Goal: Task Accomplishment & Management: Complete application form

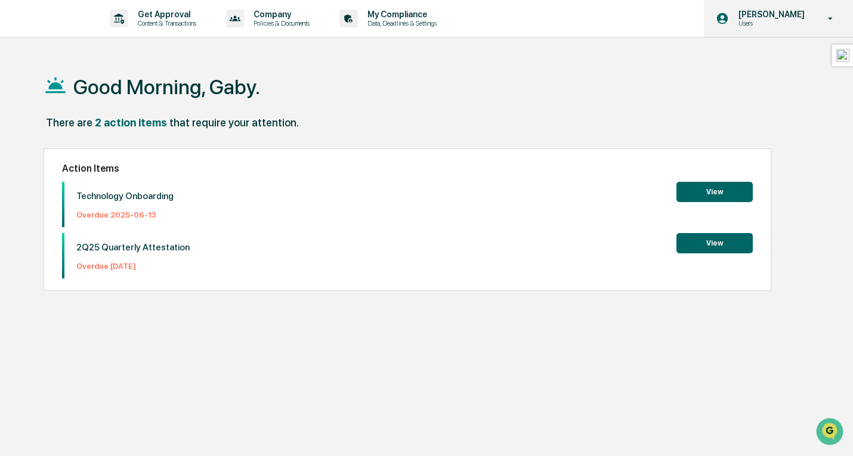
click at [756, 22] on p "Users" at bounding box center [770, 23] width 82 height 8
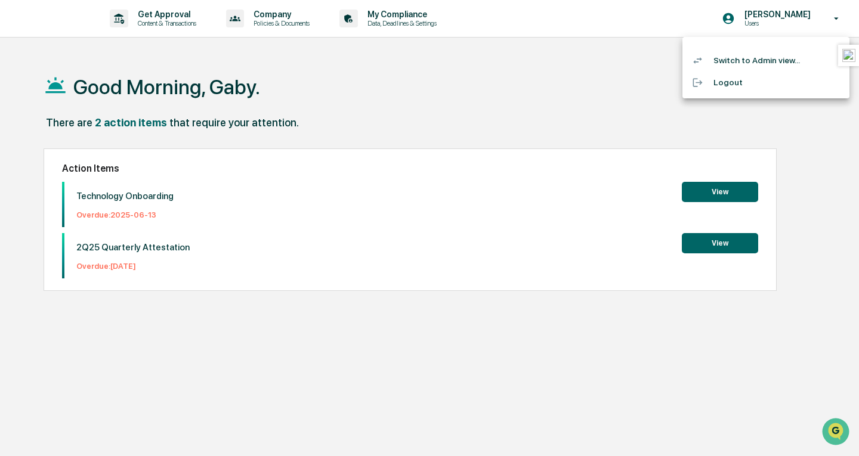
click at [163, 17] on div at bounding box center [429, 228] width 859 height 456
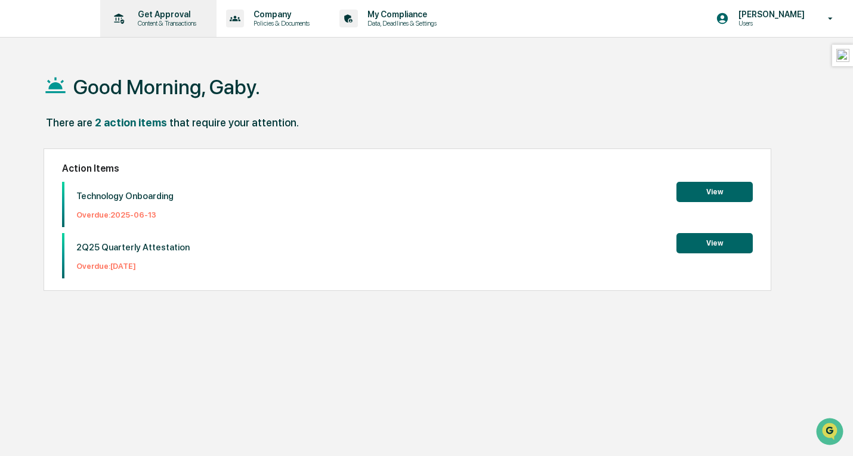
click at [174, 16] on p "Get Approval" at bounding box center [165, 15] width 74 height 10
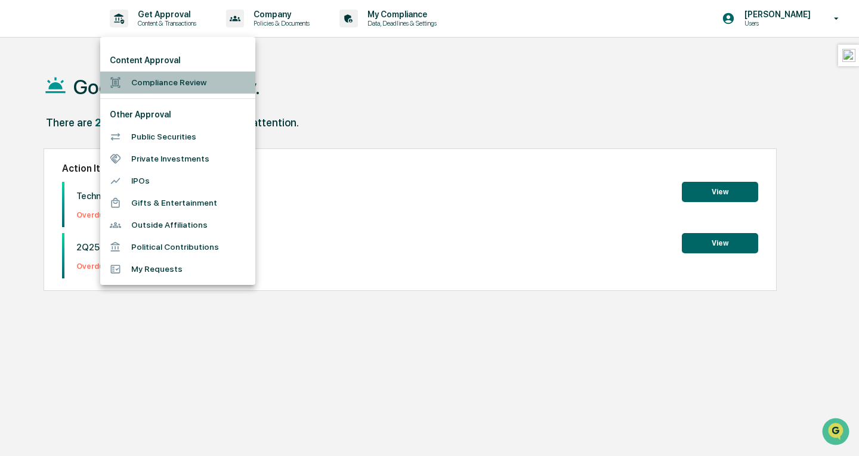
click at [152, 79] on li "Compliance Review" at bounding box center [177, 83] width 155 height 22
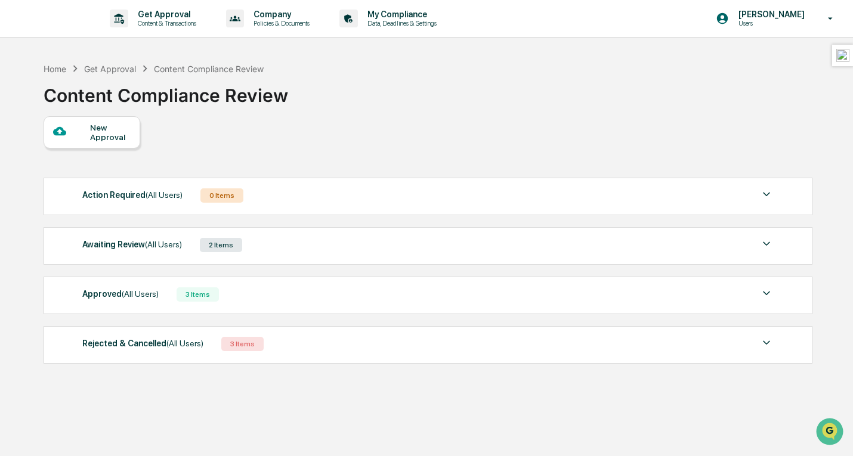
click at [330, 248] on div "Awaiting Review (All Users) 2 Items" at bounding box center [427, 245] width 691 height 17
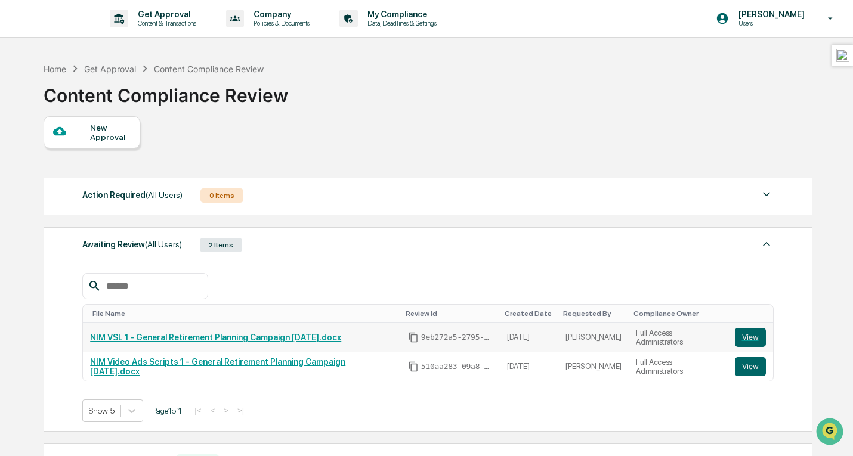
click at [766, 335] on td "View" at bounding box center [750, 337] width 45 height 29
click at [757, 337] on button "View" at bounding box center [750, 337] width 31 height 19
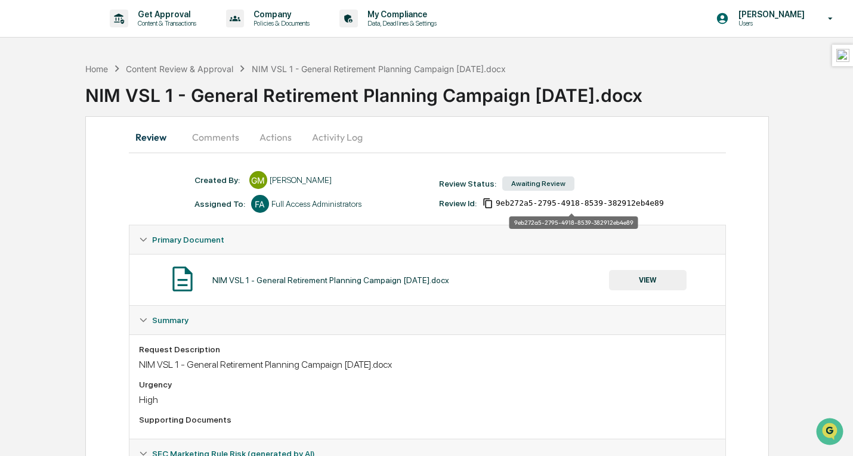
scroll to position [119, 0]
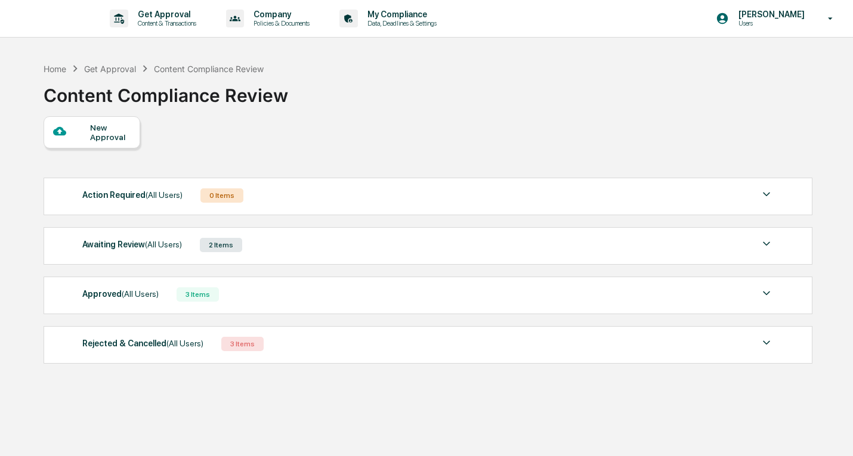
click at [185, 249] on div "Awaiting Review (All Users) 2 Items" at bounding box center [427, 245] width 691 height 17
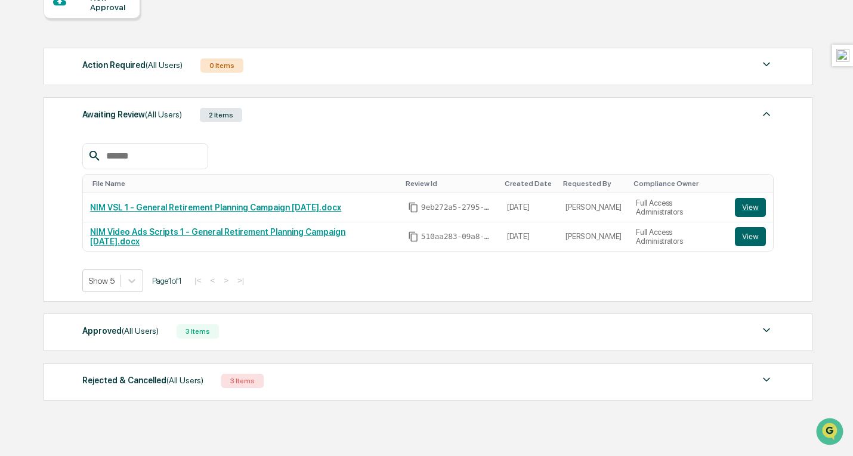
scroll to position [161, 0]
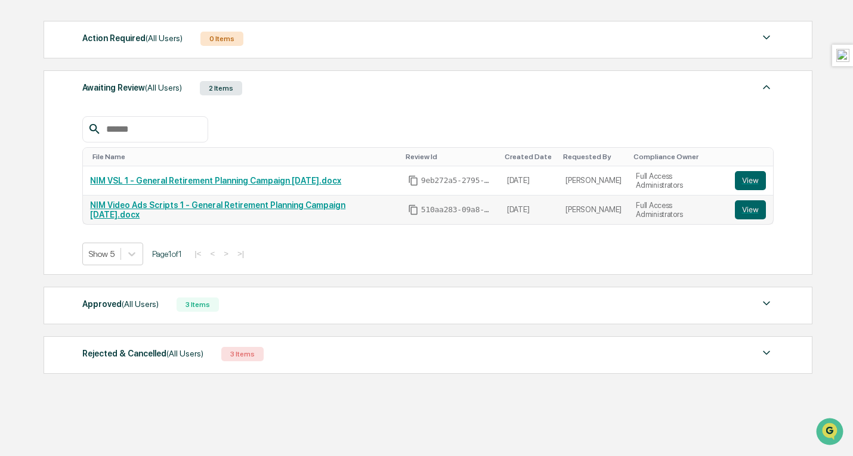
click at [202, 208] on link "NIM Video Ads Scripts 1 - General Retirement Planning Campaign Aug 2025.docx" at bounding box center [217, 209] width 255 height 19
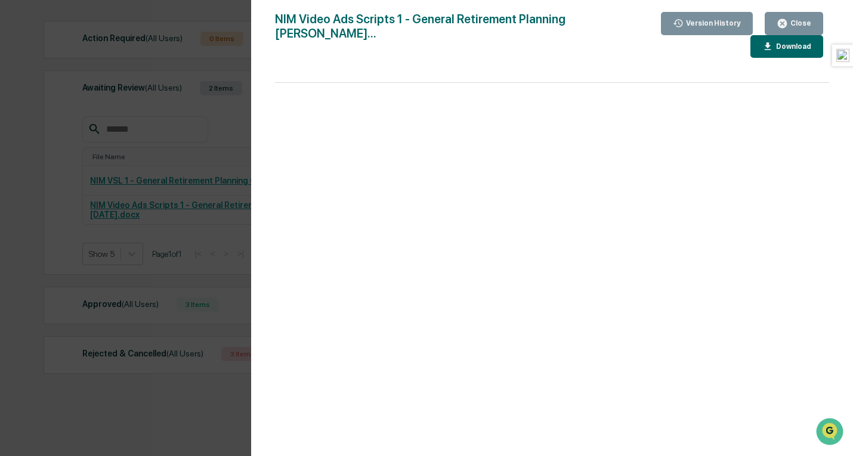
drag, startPoint x: 797, startPoint y: 18, endPoint x: 701, endPoint y: 71, distance: 109.4
click at [797, 18] on div "Close" at bounding box center [794, 23] width 35 height 11
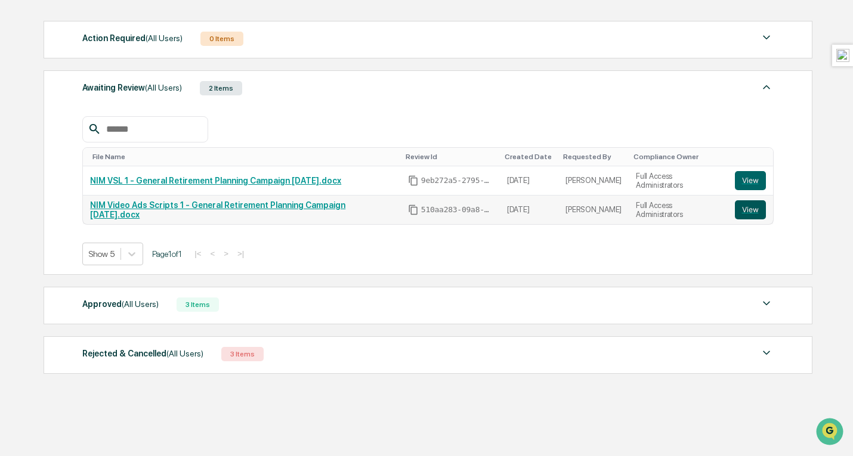
click at [749, 209] on button "View" at bounding box center [750, 209] width 31 height 19
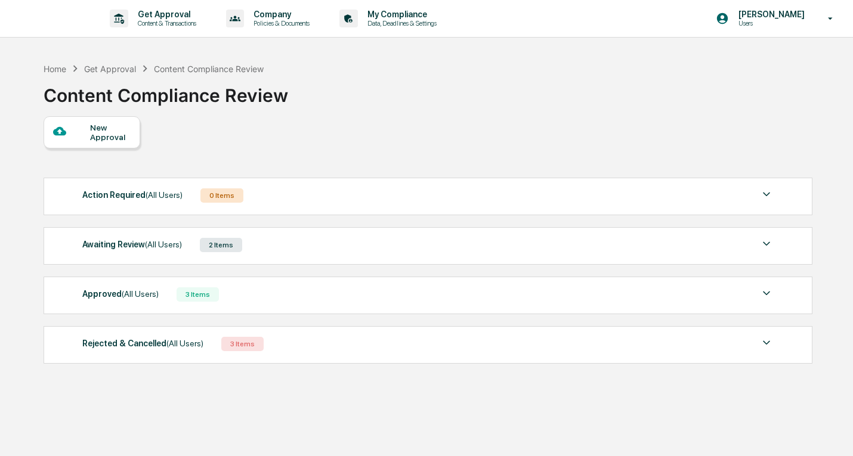
scroll to position [57, 0]
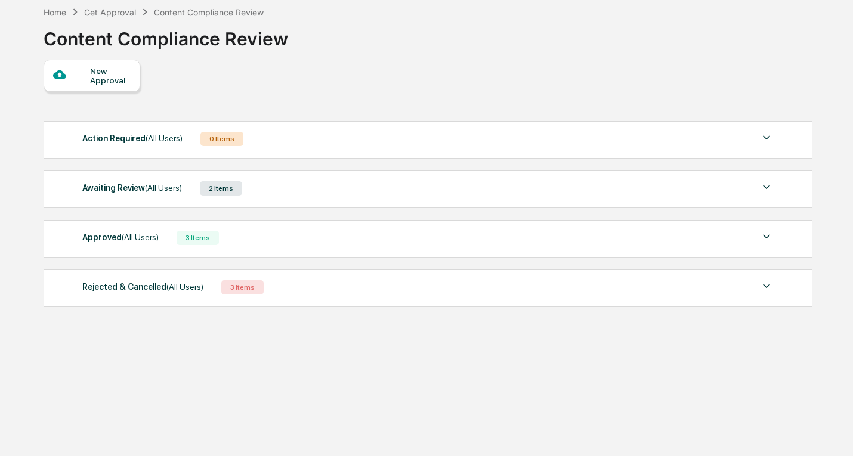
click at [226, 238] on div "Approved (All Users) 3 Items" at bounding box center [427, 238] width 691 height 17
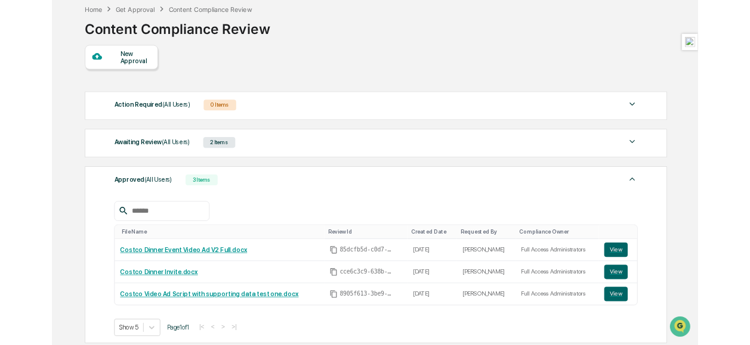
scroll to position [0, 0]
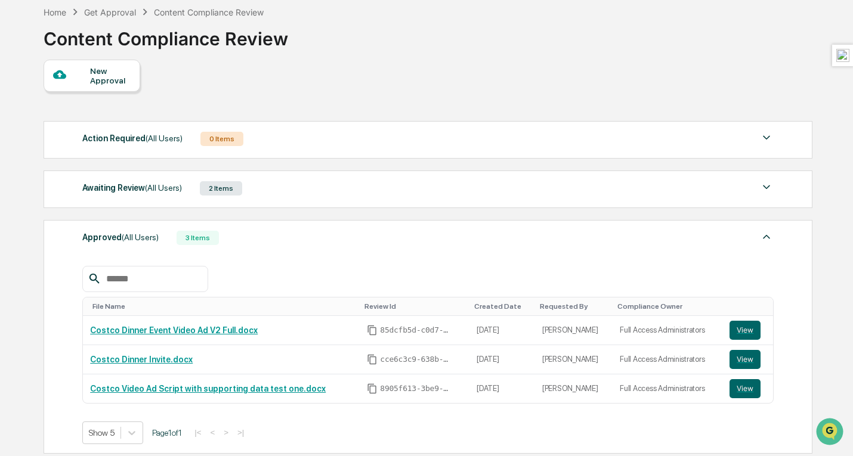
click at [237, 195] on div "2 Items" at bounding box center [221, 188] width 42 height 14
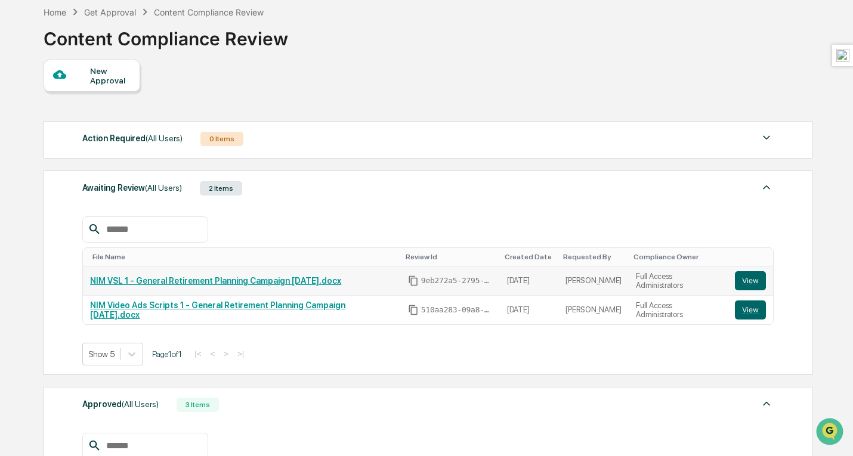
click at [313, 284] on link "NIM VSL 1 - General Retirement Planning Campaign [DATE].docx" at bounding box center [215, 281] width 251 height 10
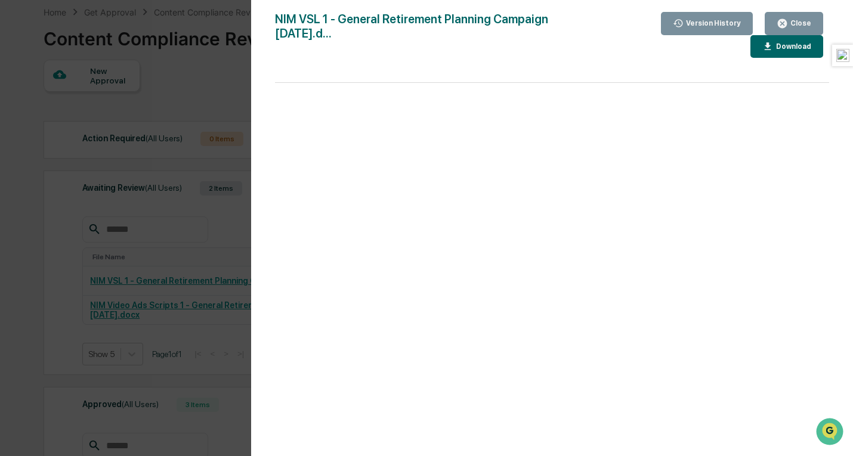
click at [784, 48] on div "Download" at bounding box center [793, 46] width 38 height 8
click at [214, 219] on div "Version History [DATE] 03:40 PM [PERSON_NAME] [PERSON_NAME] VSL 1 - General Ret…" at bounding box center [426, 228] width 853 height 456
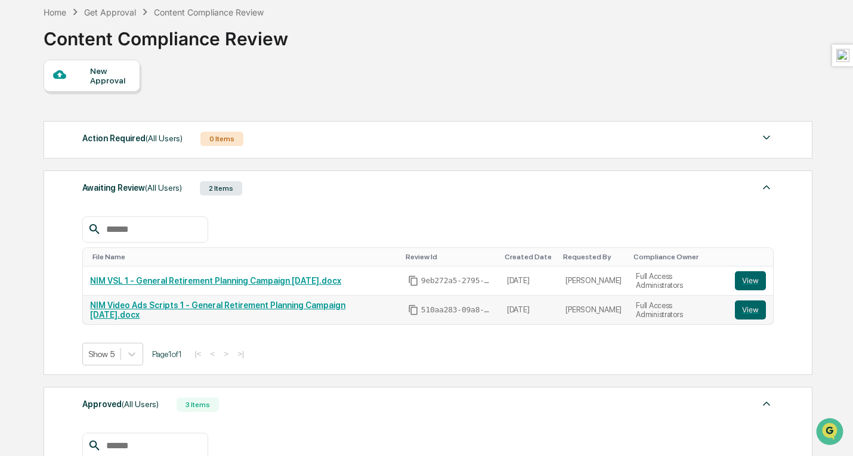
click at [345, 315] on link "NIM Video Ads Scripts 1 - General Retirement Planning Campaign [DATE].docx" at bounding box center [217, 310] width 255 height 19
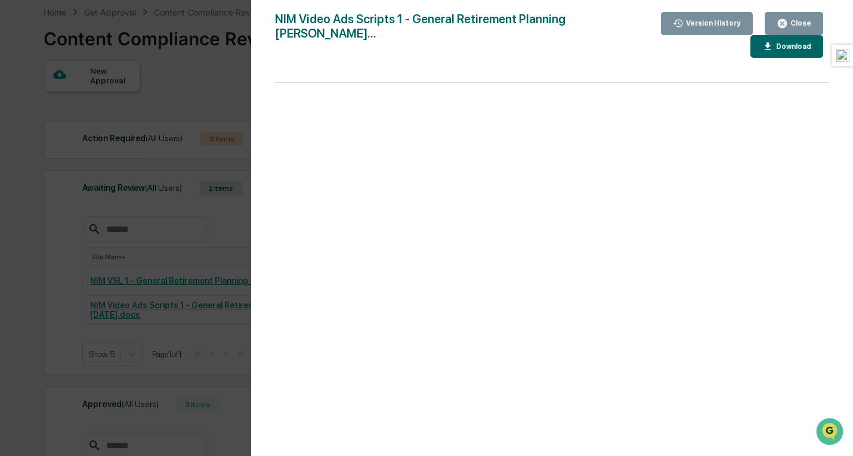
click at [774, 47] on icon "button" at bounding box center [767, 46] width 11 height 11
click at [221, 122] on div "Version History 08/14/2025, 03:39 PM Gaby Chen Mechem NIM Video Ads Scripts 1 -…" at bounding box center [426, 228] width 853 height 456
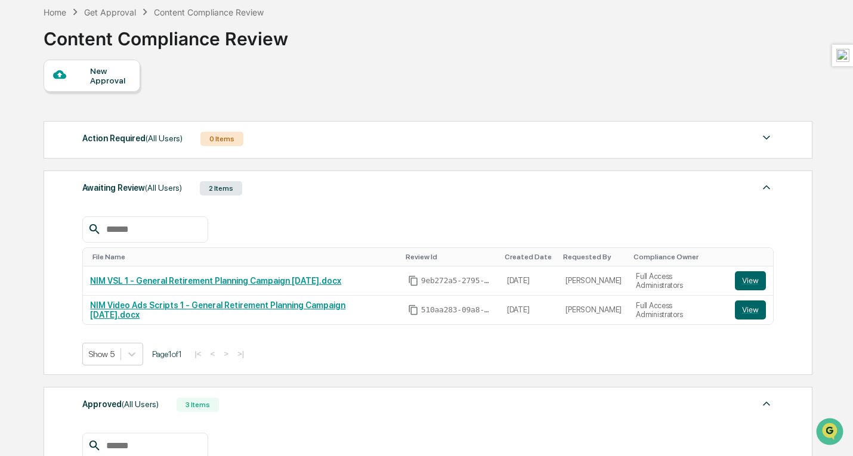
click at [104, 74] on div "New Approval" at bounding box center [110, 75] width 40 height 19
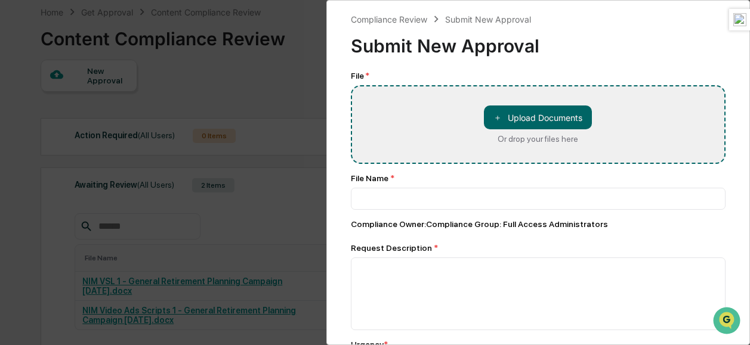
type input "**********"
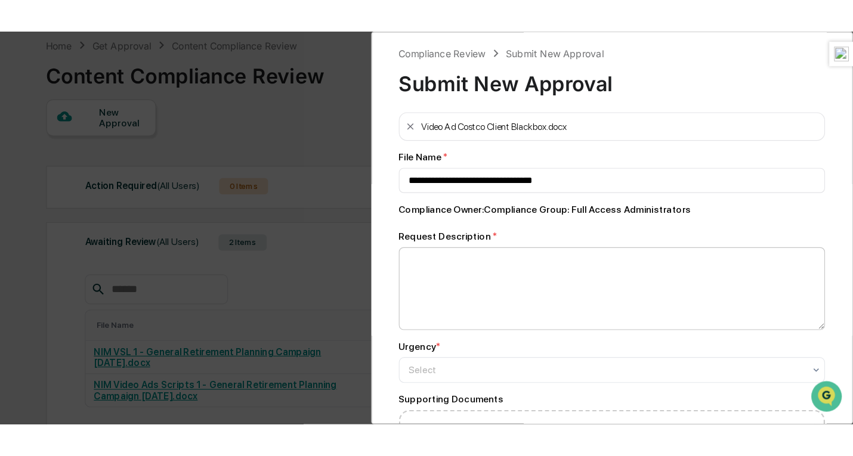
scroll to position [128, 0]
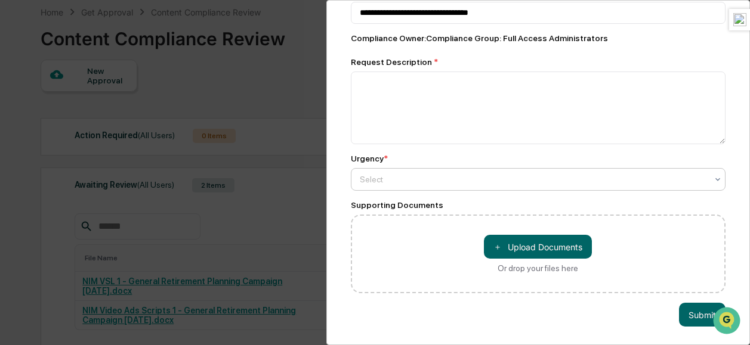
click at [499, 180] on div "Select" at bounding box center [534, 179] width 360 height 17
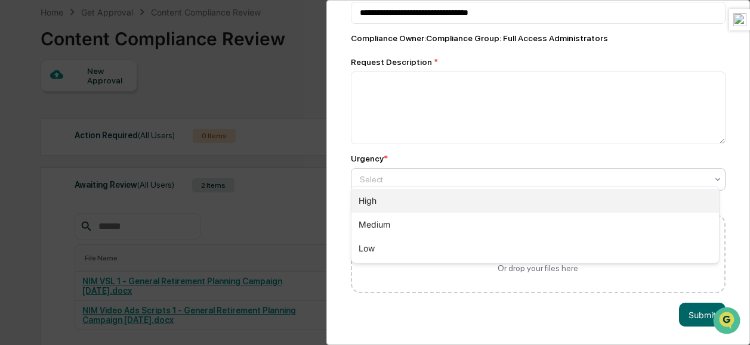
click at [465, 210] on div "High" at bounding box center [535, 201] width 368 height 24
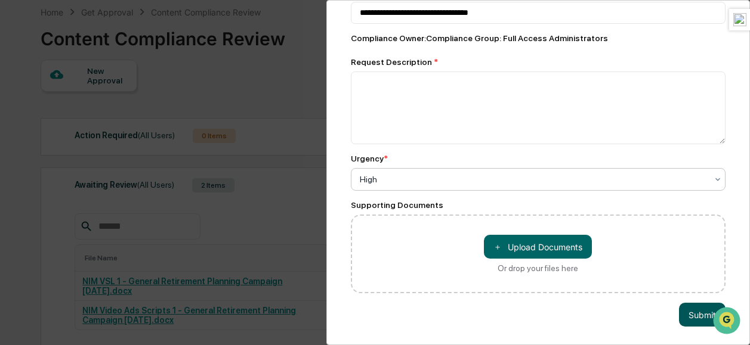
click at [691, 303] on button "Submit" at bounding box center [702, 315] width 47 height 24
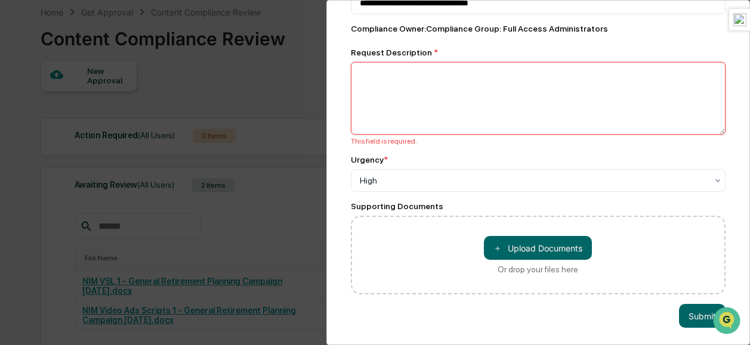
click at [561, 99] on textarea at bounding box center [538, 98] width 375 height 73
type textarea "*"
click at [621, 149] on div "**********" at bounding box center [538, 118] width 375 height 351
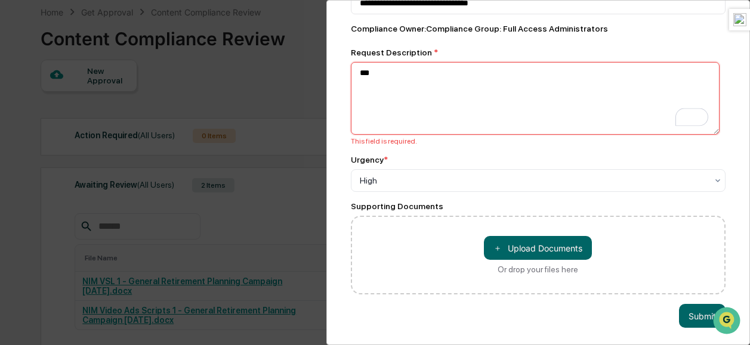
click at [582, 100] on textarea "***" at bounding box center [535, 98] width 369 height 73
type textarea "*"
type textarea "**********"
click at [679, 317] on button "Submit" at bounding box center [702, 316] width 47 height 24
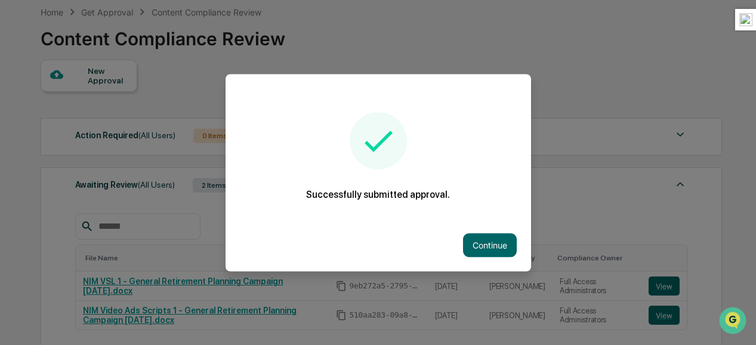
click at [453, 29] on div at bounding box center [378, 172] width 756 height 345
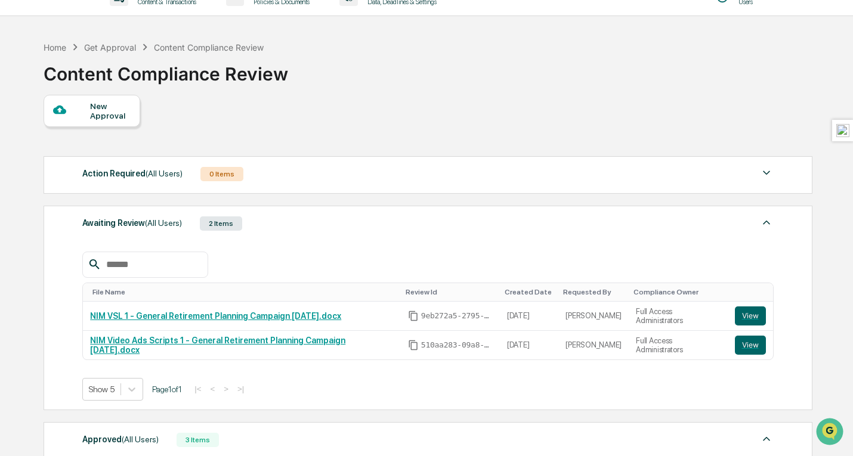
scroll to position [0, 0]
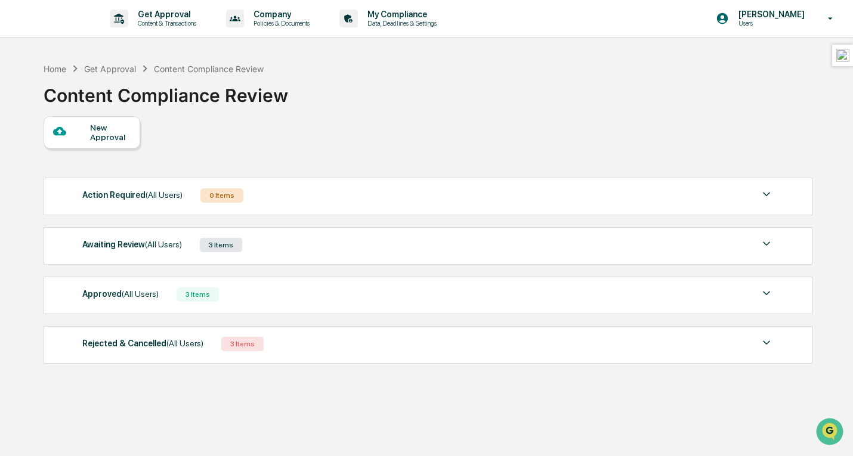
click at [297, 251] on div "Awaiting Review (All Users) 3 Items" at bounding box center [427, 245] width 691 height 17
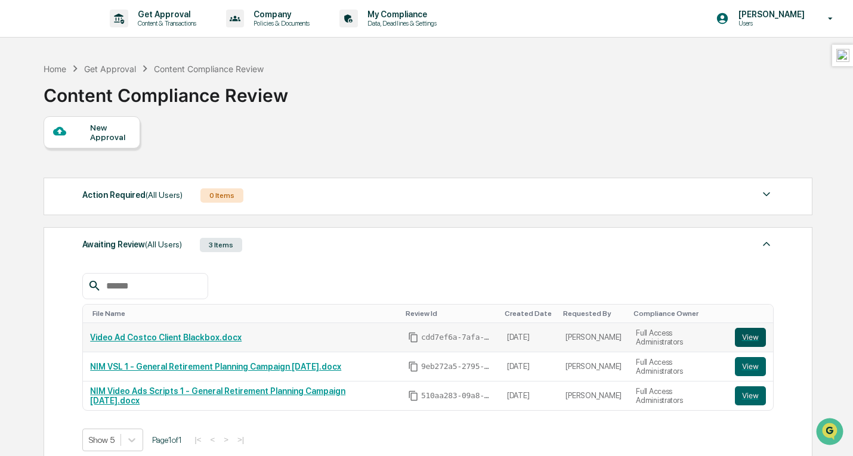
click at [749, 339] on button "View" at bounding box center [750, 337] width 31 height 19
